Goal: Task Accomplishment & Management: Use online tool/utility

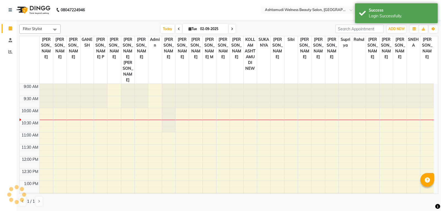
select select "en"
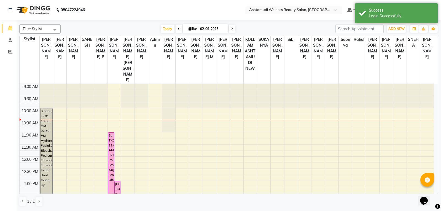
click at [324, 8] on input "text" at bounding box center [288, 11] width 80 height 6
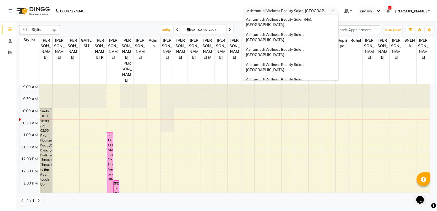
scroll to position [86, 0]
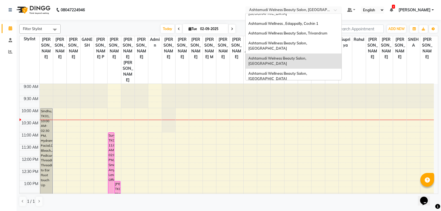
click at [307, 56] on span "Ashtamudi Welness Beauty Salon, [GEOGRAPHIC_DATA]" at bounding box center [277, 61] width 59 height 10
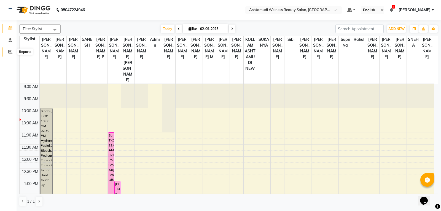
click at [11, 50] on icon at bounding box center [10, 52] width 4 height 4
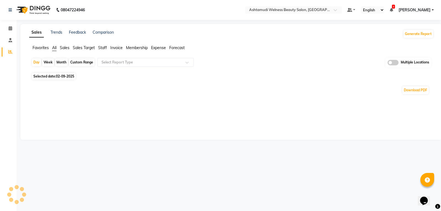
click at [59, 62] on div "Month" at bounding box center [61, 62] width 13 height 8
select select "9"
select select "2025"
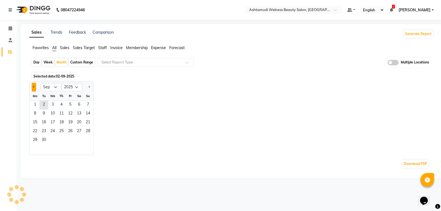
click at [34, 88] on button "Previous month" at bounding box center [34, 87] width 4 height 9
select select "8"
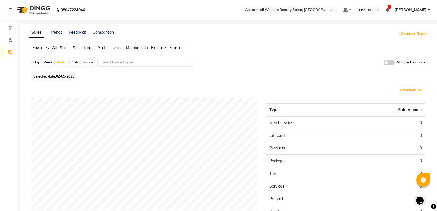
click at [58, 77] on span "02-09-2025" at bounding box center [65, 76] width 18 height 4
select select "9"
select select "2025"
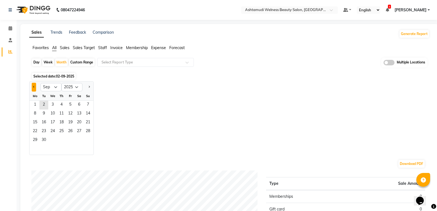
click at [32, 88] on button "Previous month" at bounding box center [34, 87] width 4 height 9
select select "8"
click at [69, 106] on span "1" at bounding box center [70, 105] width 9 height 9
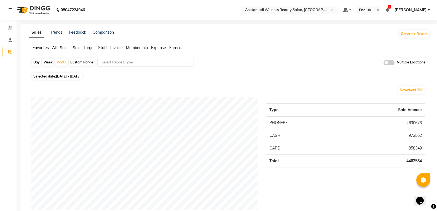
click at [104, 48] on span "Staff" at bounding box center [102, 47] width 9 height 5
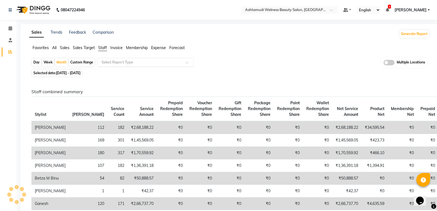
click at [121, 62] on input "text" at bounding box center [139, 63] width 79 height 6
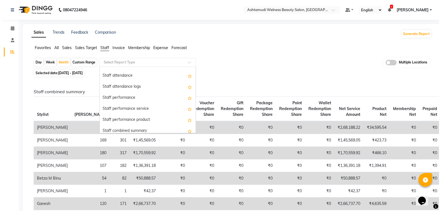
scroll to position [83, 0]
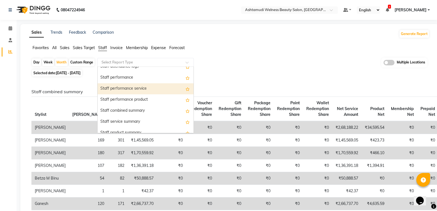
click at [133, 88] on div "Staff performance service" at bounding box center [146, 88] width 96 height 11
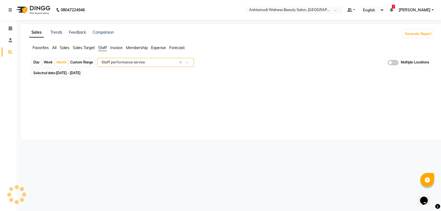
select select "full_report"
select select "csv"
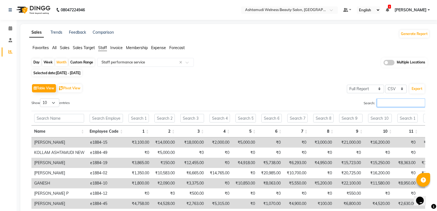
click at [391, 101] on input "Search:" at bounding box center [401, 102] width 48 height 9
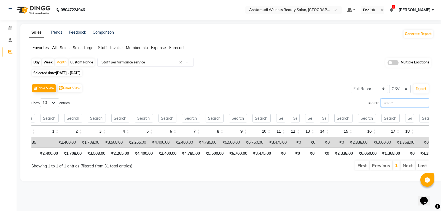
scroll to position [0, 0]
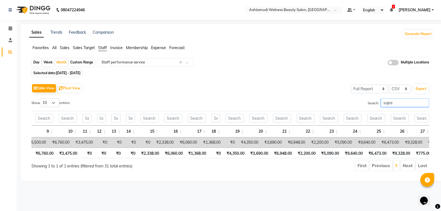
drag, startPoint x: 395, startPoint y: 103, endPoint x: 318, endPoint y: 102, distance: 77.4
click at [323, 102] on div "Search: sajee" at bounding box center [331, 103] width 195 height 11
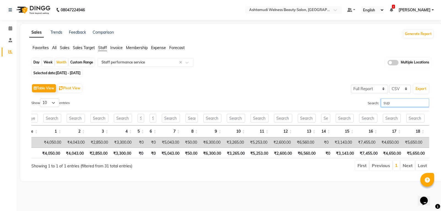
scroll to position [0, 52]
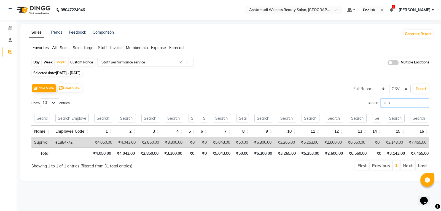
type input "sup"
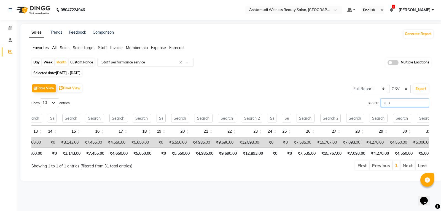
scroll to position [0, 336]
